Goal: Check status: Check status

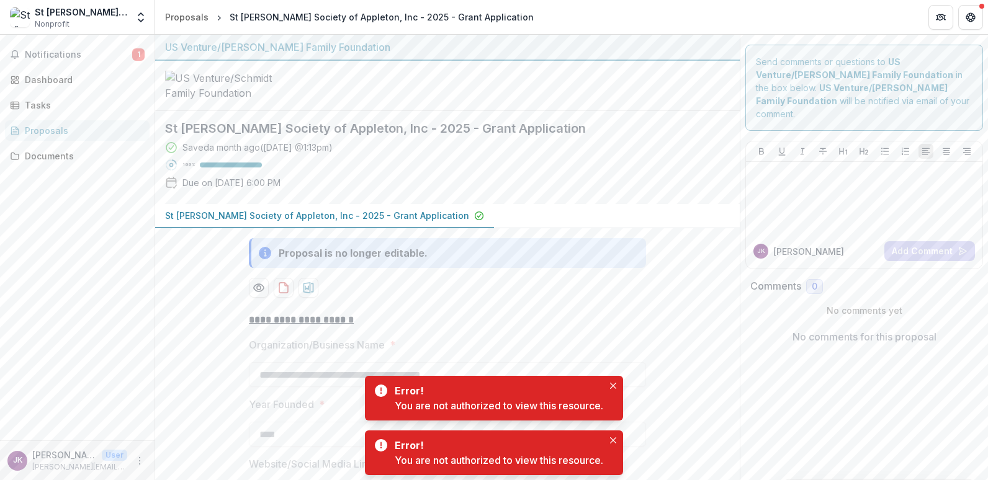
click at [101, 301] on div "Notifications 1 Dashboard Tasks Proposals Documents" at bounding box center [77, 238] width 154 height 406
